Goal: Task Accomplishment & Management: Manage account settings

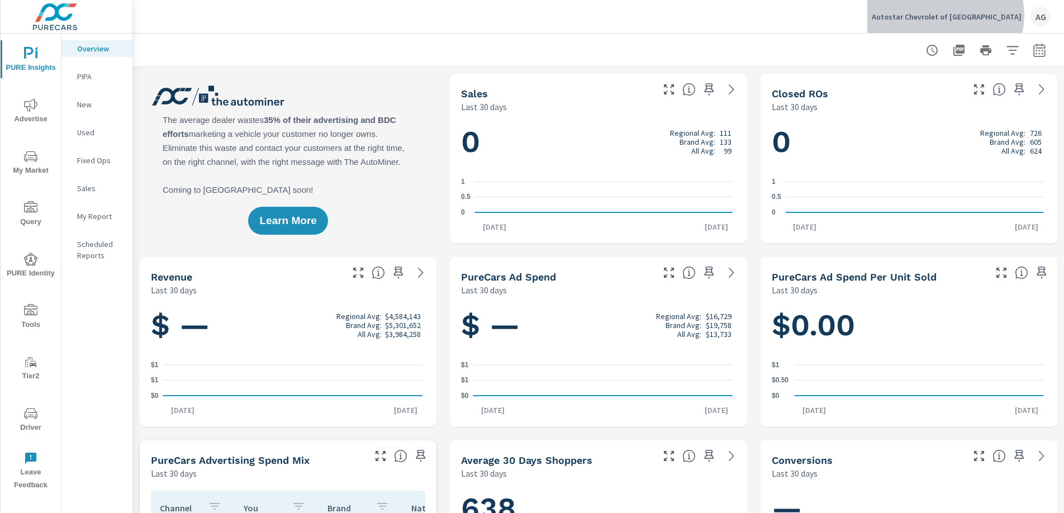
click at [982, 15] on p "Autostar Chevrolet of [GEOGRAPHIC_DATA]" at bounding box center [946, 17] width 150 height 10
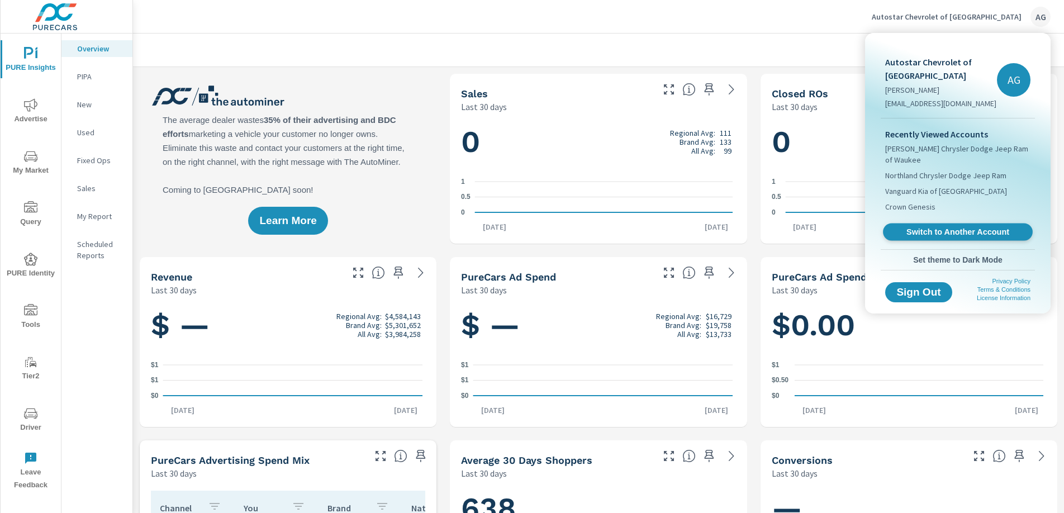
click at [943, 227] on span "Switch to Another Account" at bounding box center [957, 232] width 137 height 11
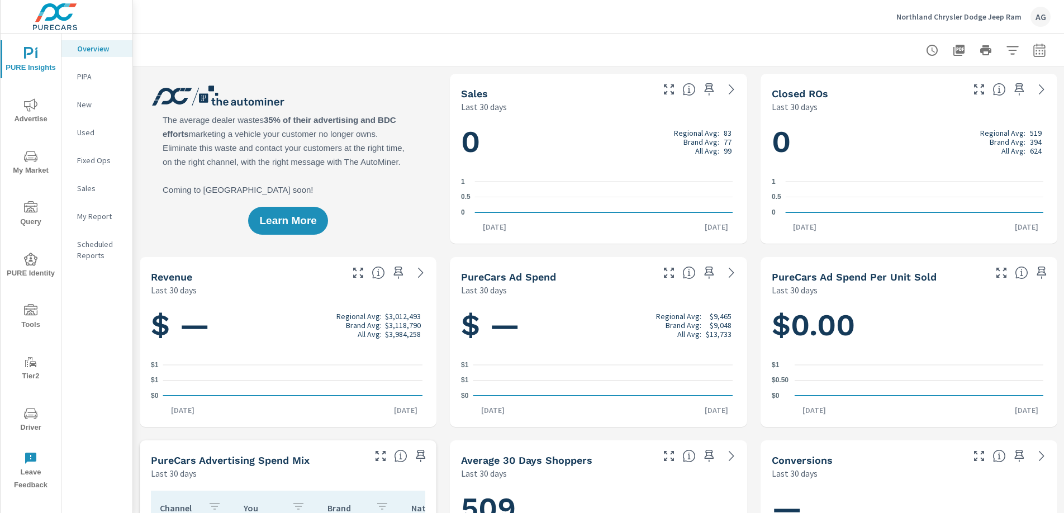
scroll to position [1, 0]
click at [30, 407] on icon "nav menu" at bounding box center [30, 413] width 13 height 13
